Goal: Information Seeking & Learning: Understand process/instructions

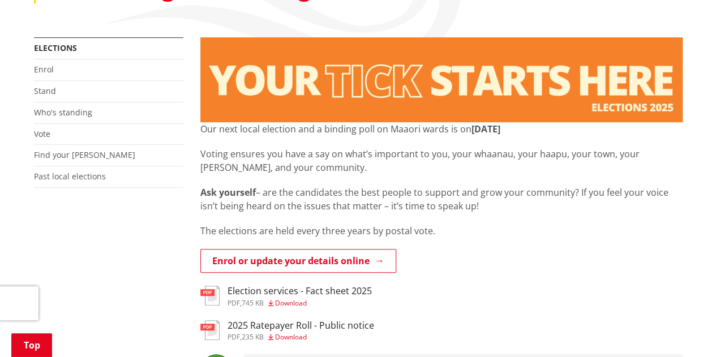
scroll to position [204, 0]
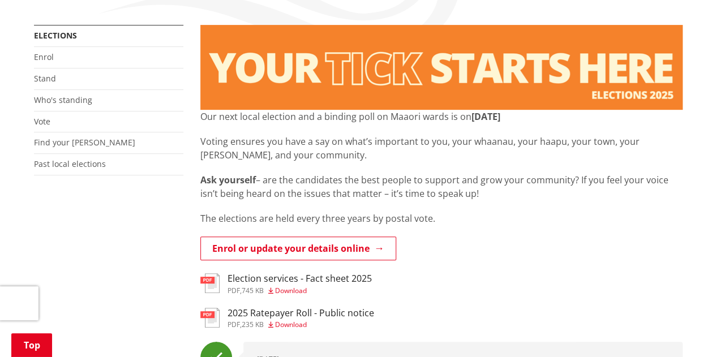
drag, startPoint x: 0, startPoint y: 0, endPoint x: 717, endPoint y: 73, distance: 721.2
click at [70, 97] on link "Who's standing" at bounding box center [63, 99] width 58 height 11
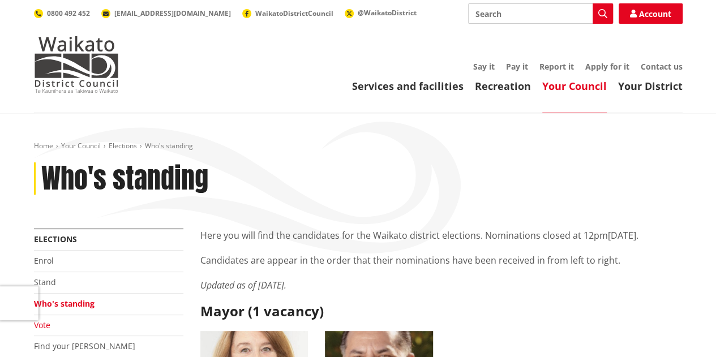
click at [44, 325] on link "Vote" at bounding box center [42, 325] width 16 height 11
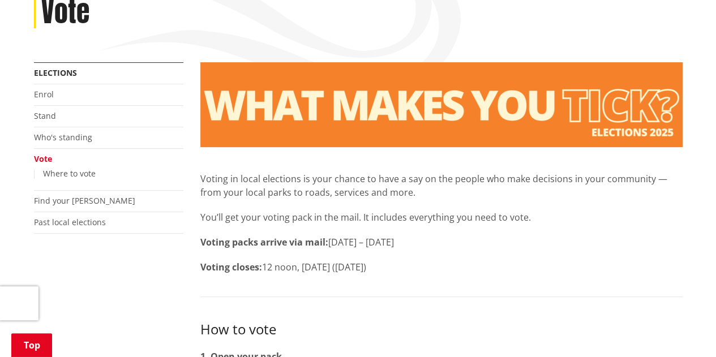
scroll to position [182, 0]
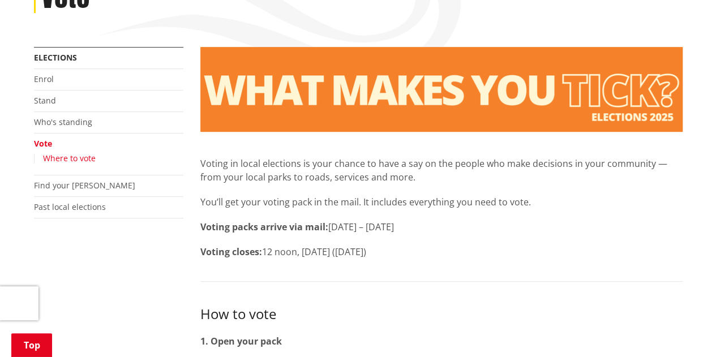
click at [75, 159] on link "Where to vote" at bounding box center [69, 158] width 53 height 11
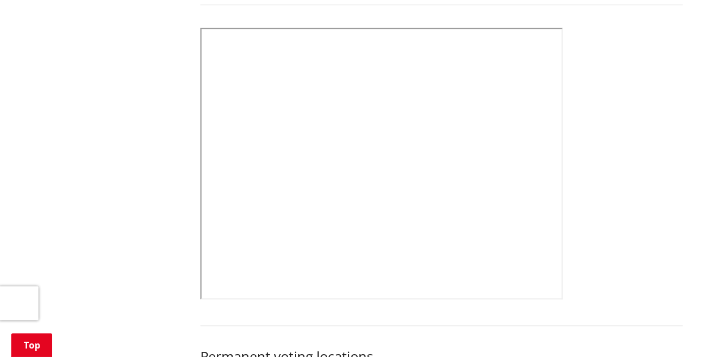
scroll to position [438, 0]
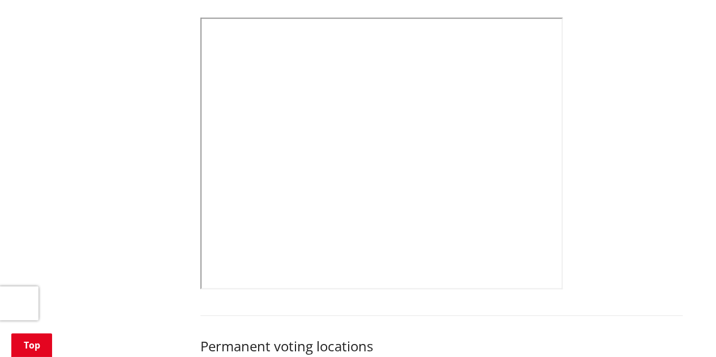
drag, startPoint x: 720, startPoint y: 29, endPoint x: 717, endPoint y: 78, distance: 48.2
